Goal: Task Accomplishment & Management: Complete application form

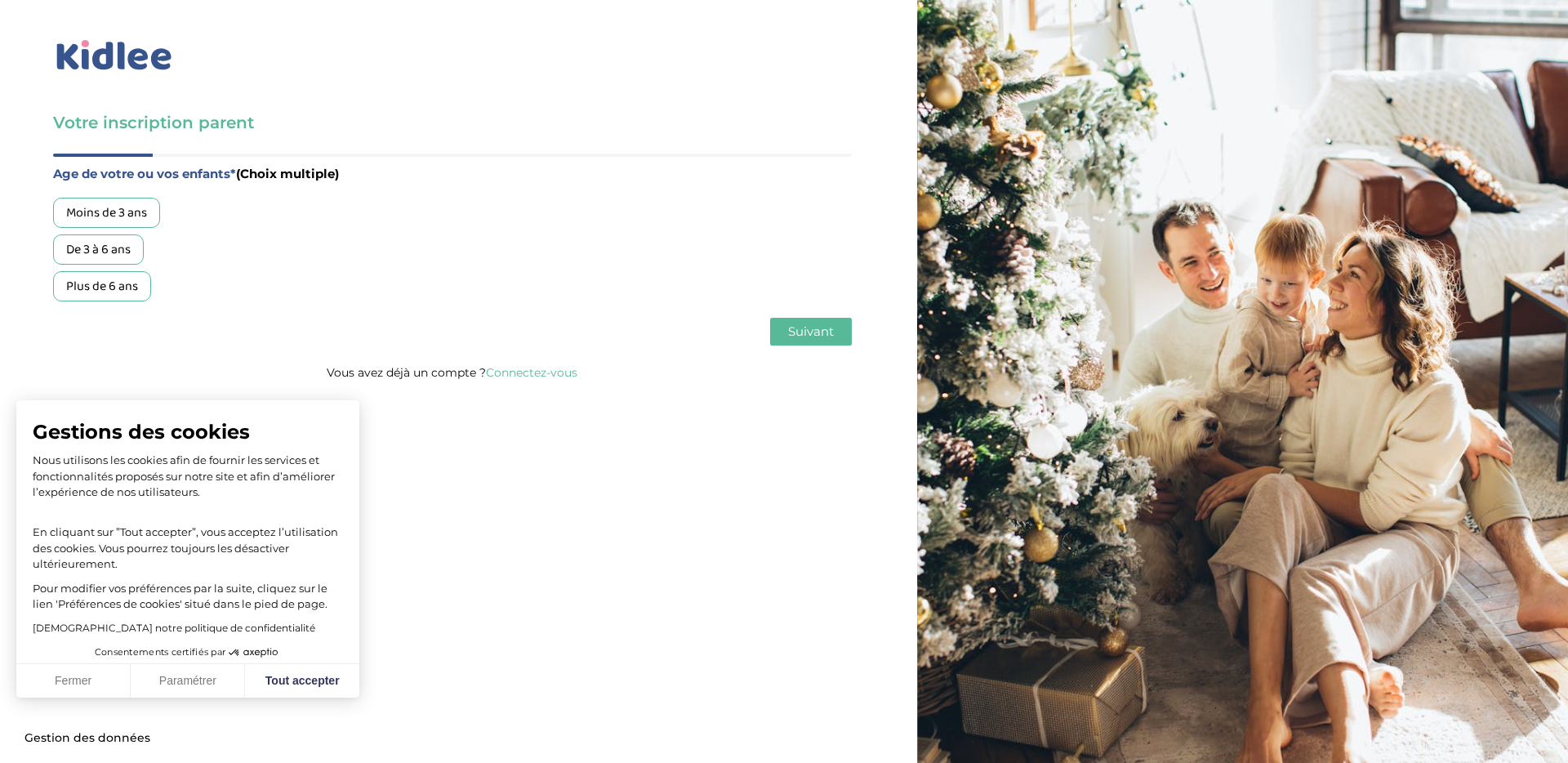
click at [113, 225] on div "Moins de 3 ans" at bounding box center [106, 212] width 107 height 30
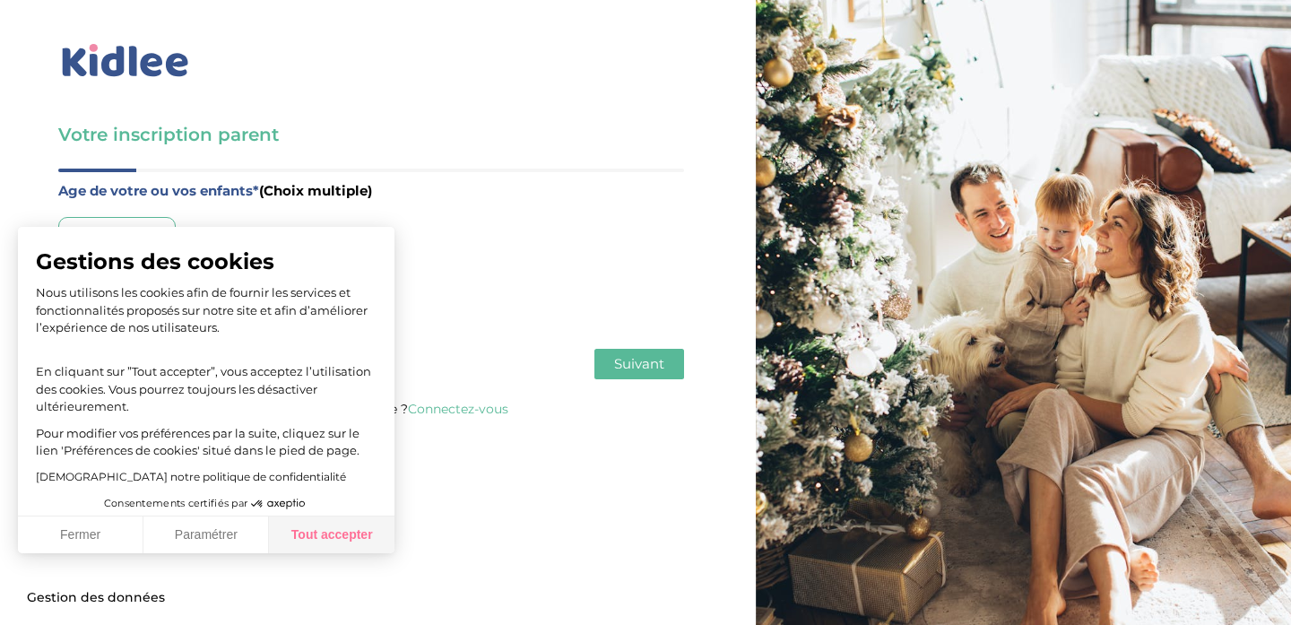
click at [319, 544] on button "Tout accepter" at bounding box center [331, 535] width 125 height 38
checkbox input "true"
